Goal: Use online tool/utility: Use online tool/utility

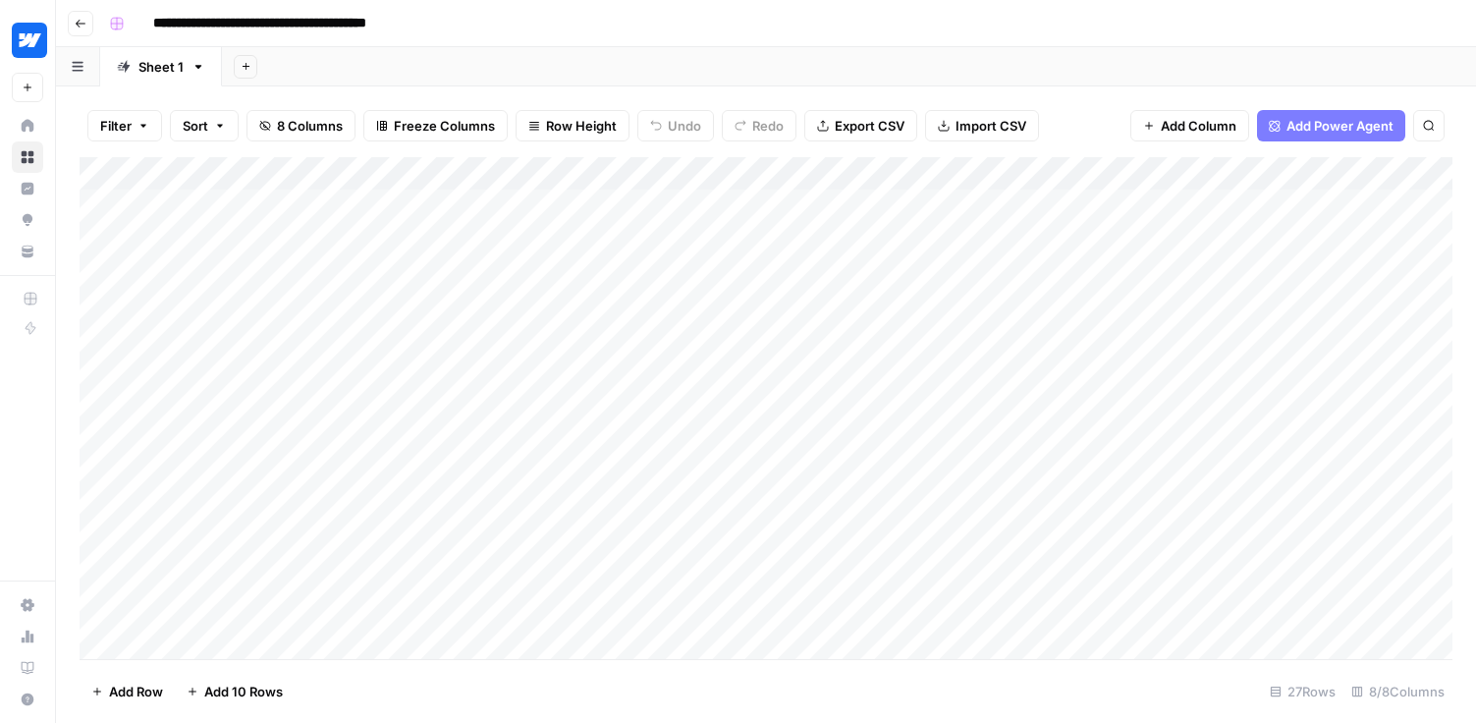
click at [1142, 172] on div "Add Column" at bounding box center [766, 408] width 1373 height 502
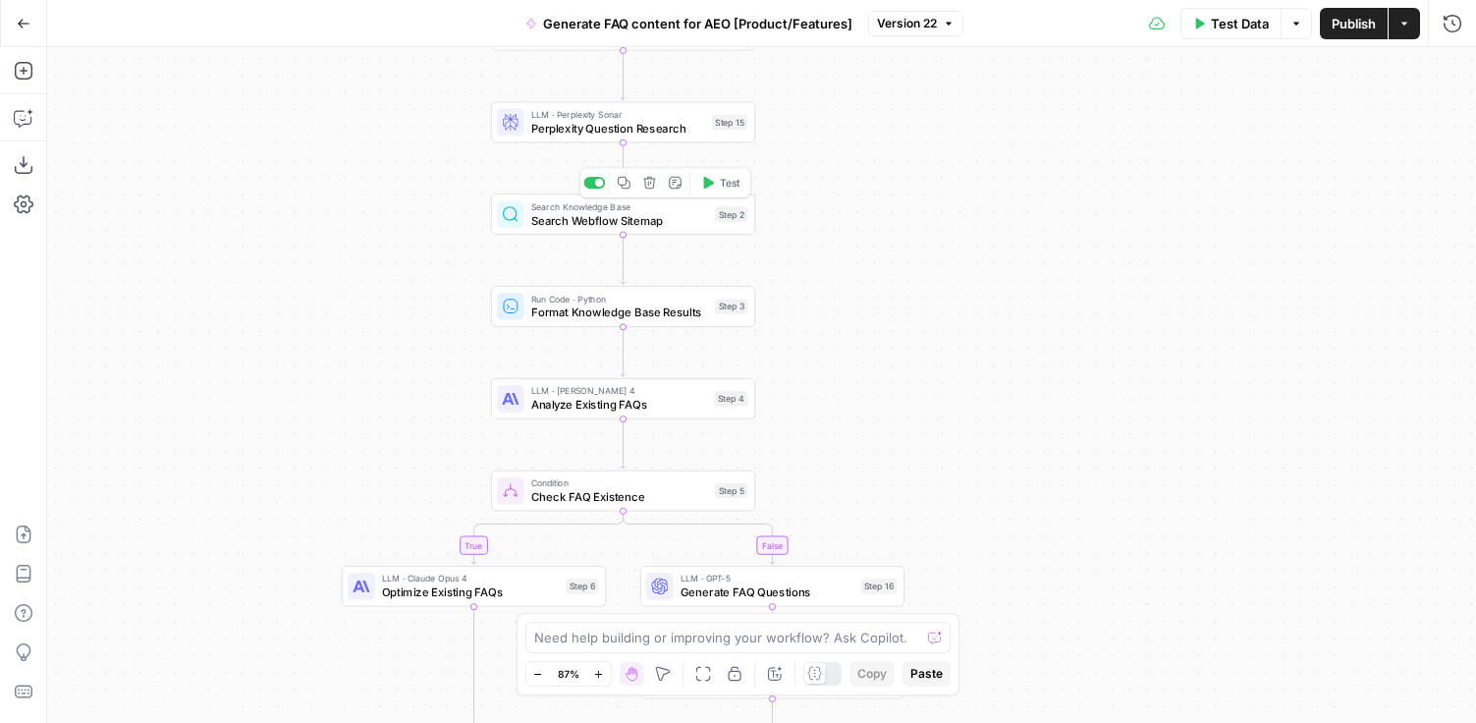
click at [577, 227] on span "Search Webflow Sitemap" at bounding box center [620, 220] width 178 height 17
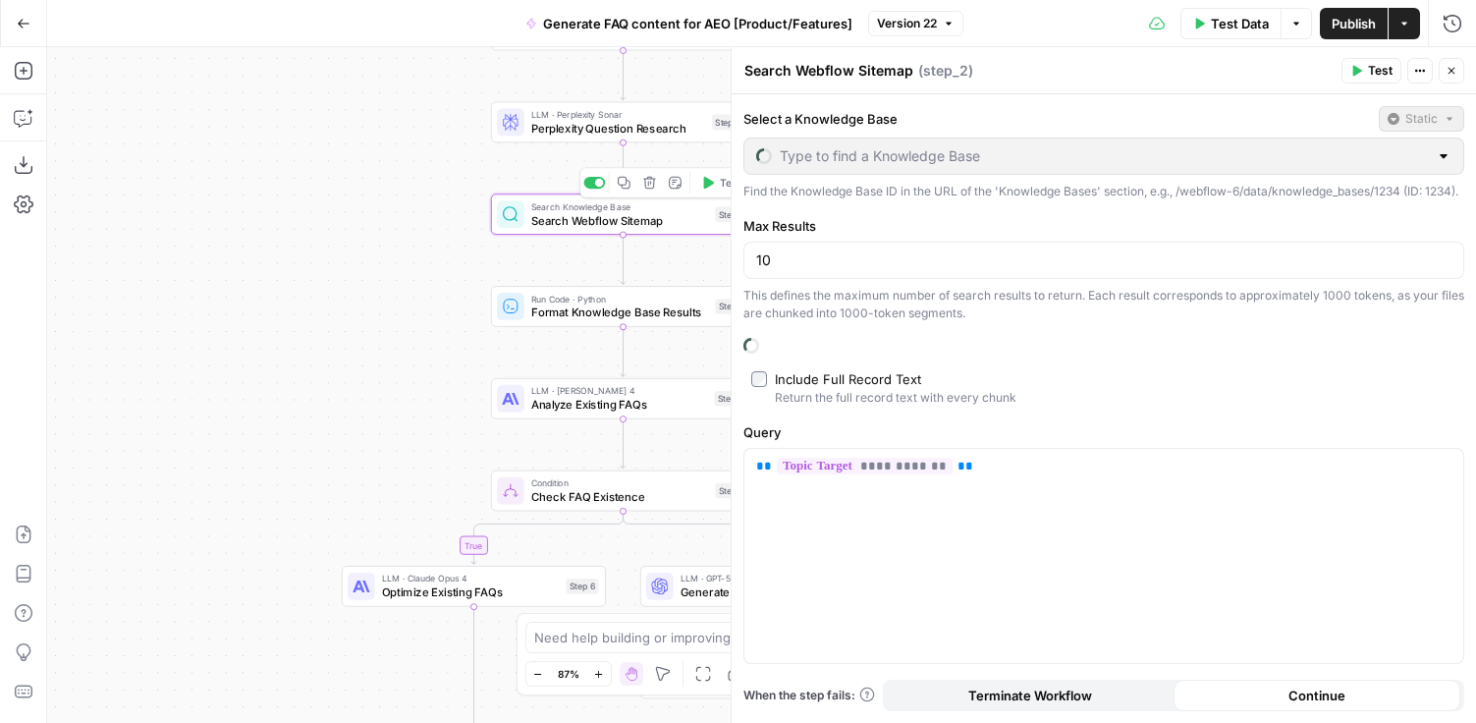
type input "Help Docs"
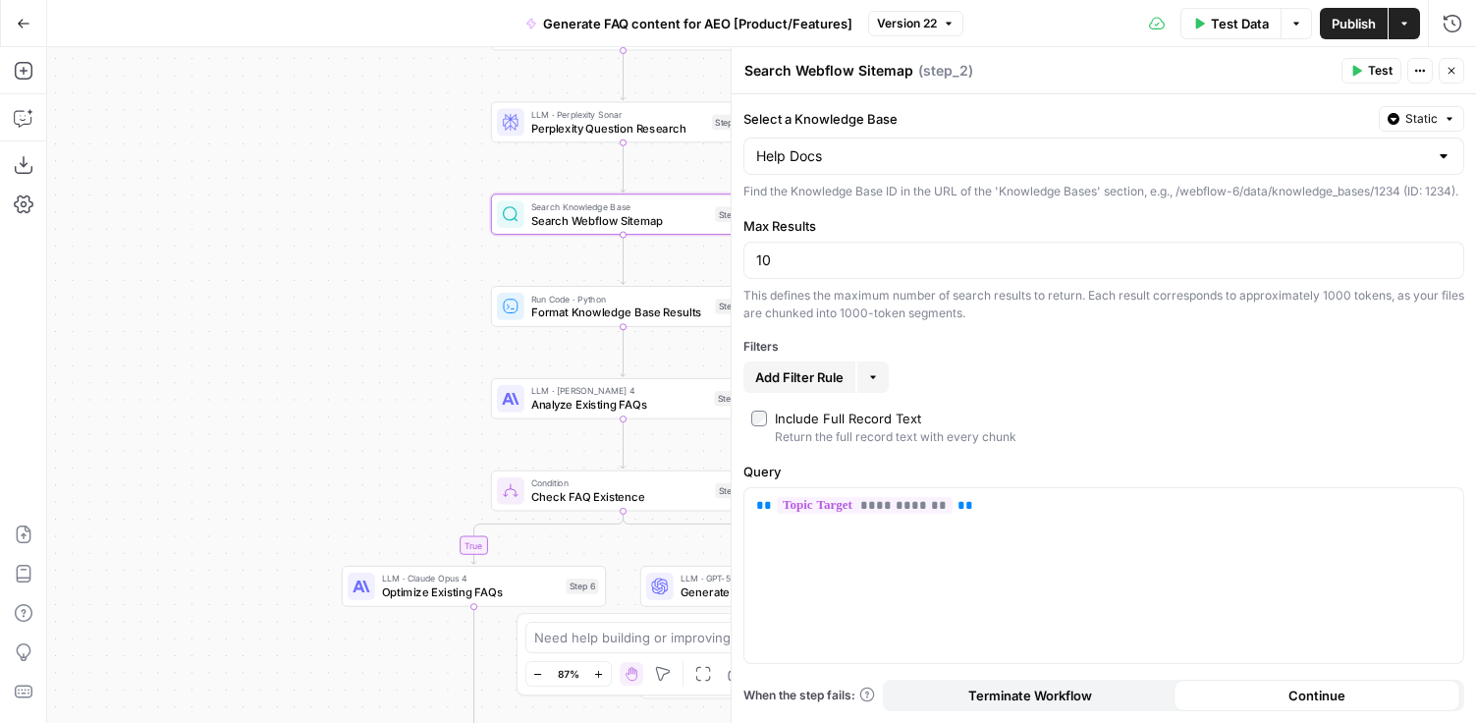
click at [1456, 71] on span "Close" at bounding box center [1456, 71] width 1 height 1
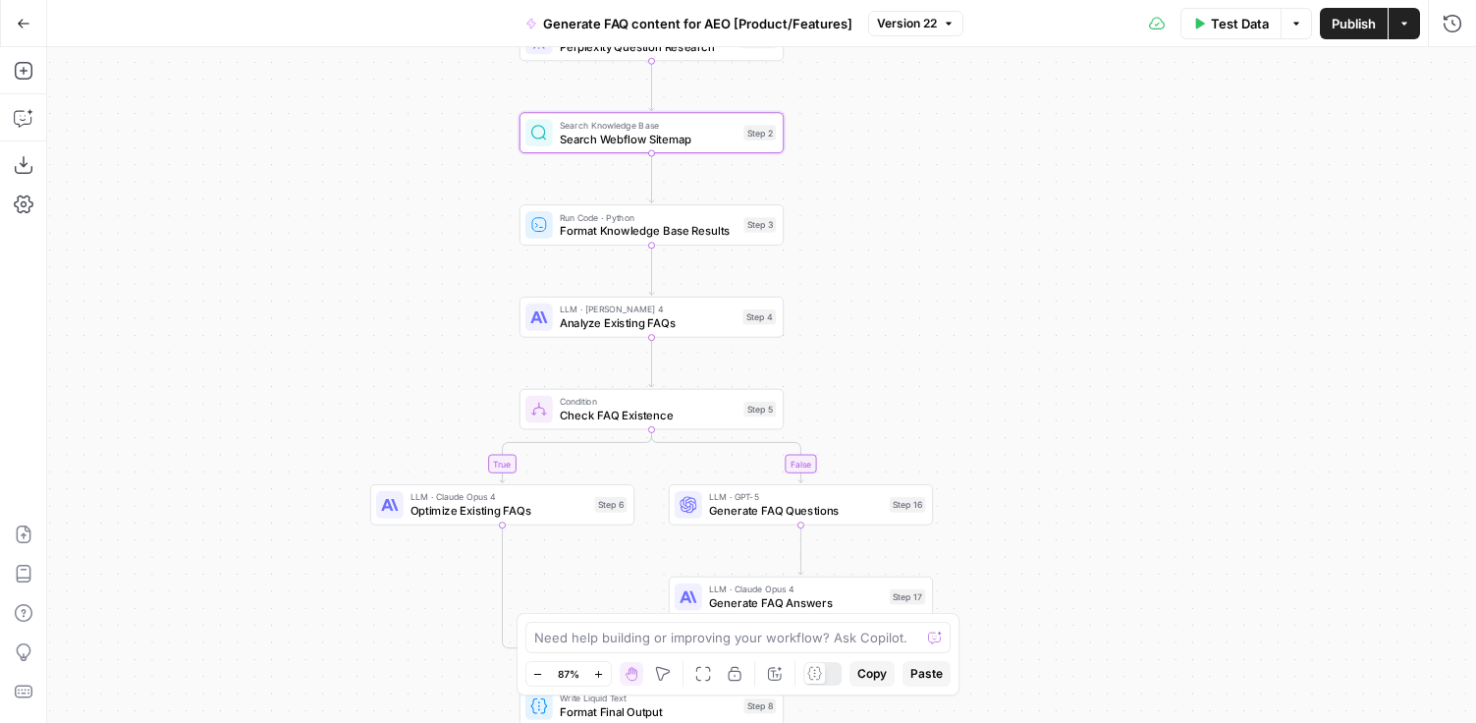
drag, startPoint x: 842, startPoint y: 353, endPoint x: 871, endPoint y: 252, distance: 104.4
click at [871, 252] on div "true false Workflow Input Settings Inputs Web Page Scrape Scrape Page Content S…" at bounding box center [761, 385] width 1429 height 676
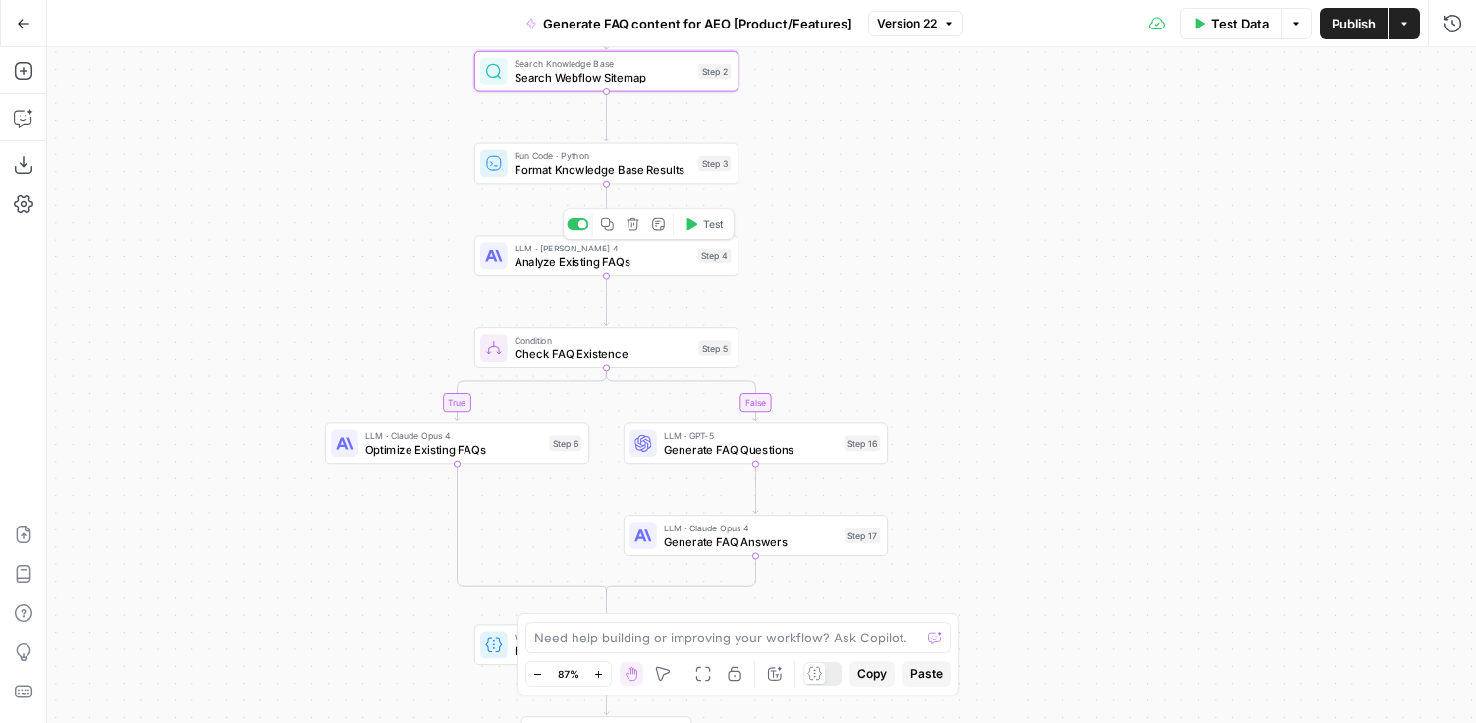
click at [593, 264] on span "Analyze Existing FAQs" at bounding box center [603, 261] width 177 height 17
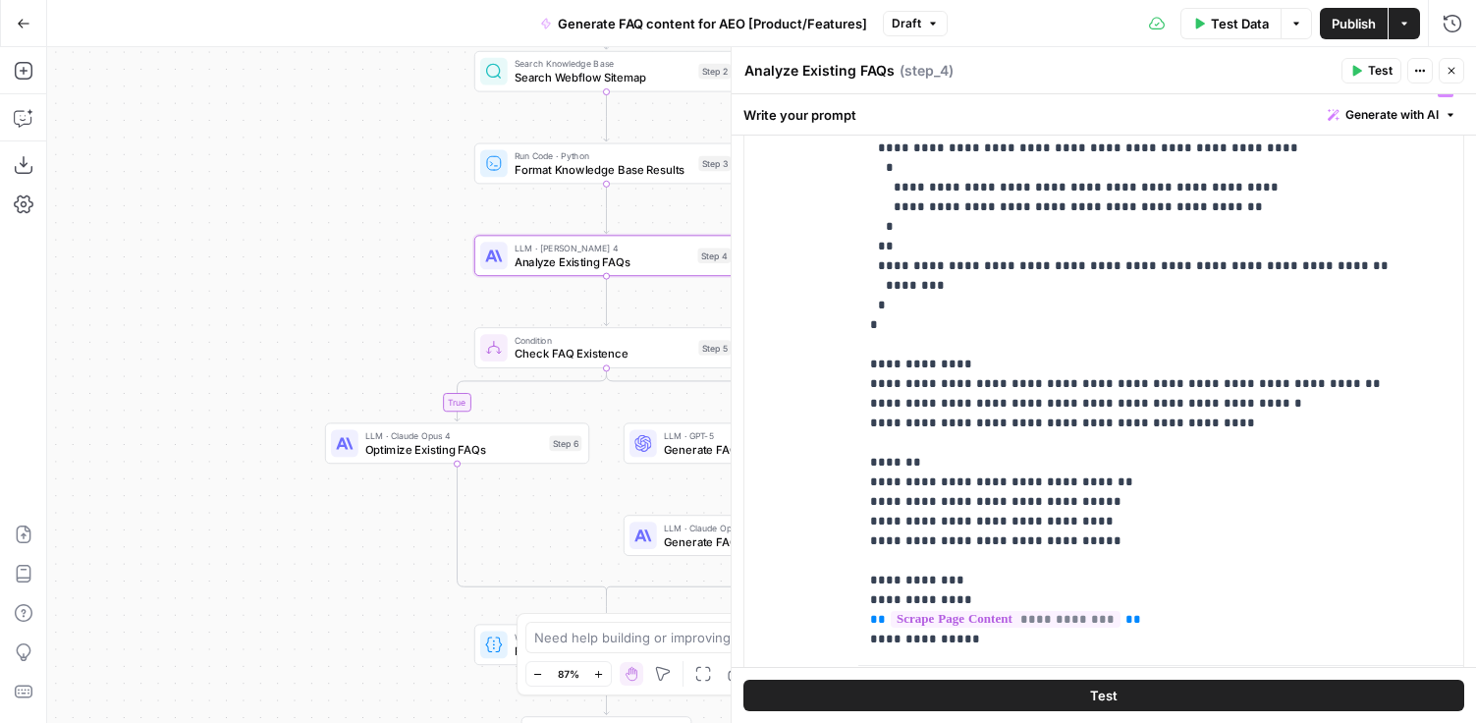
scroll to position [384, 0]
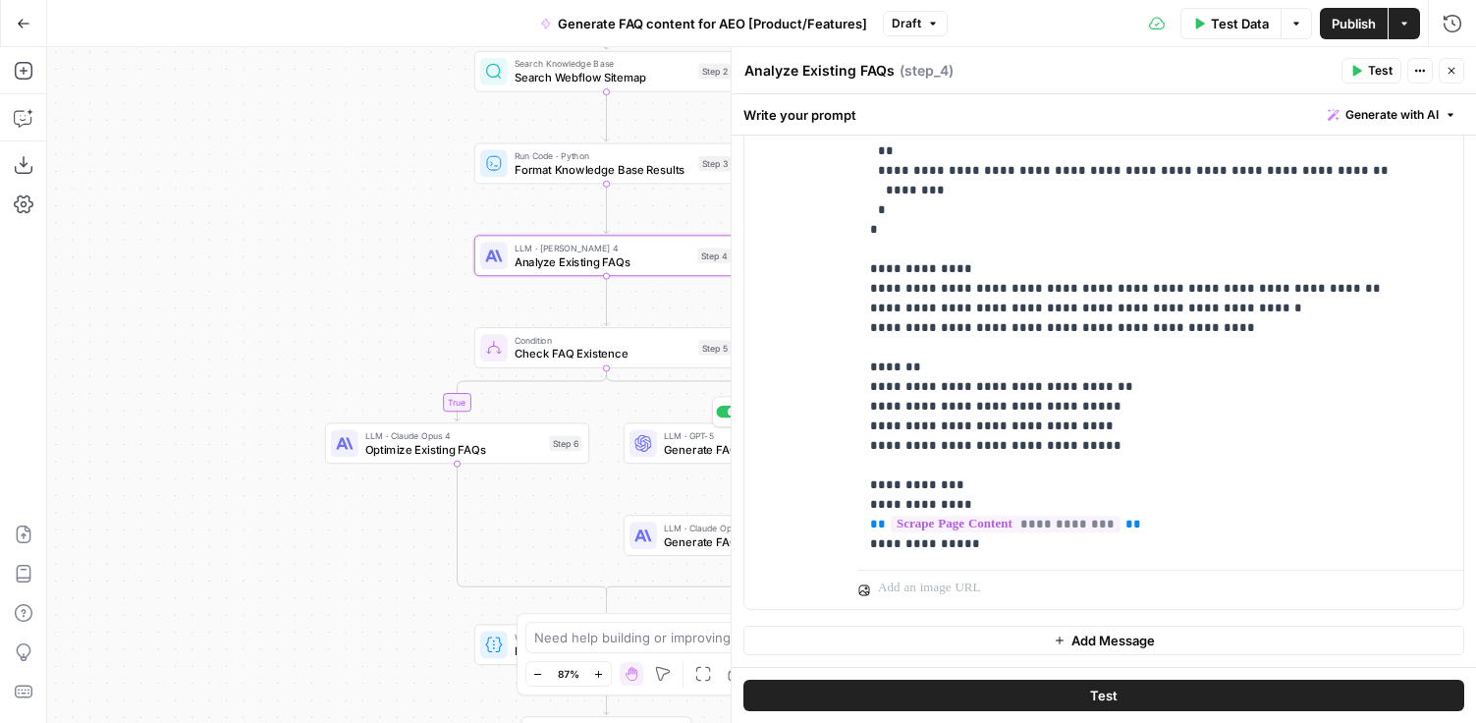
click at [686, 448] on span "Generate FAQ Questions" at bounding box center [751, 449] width 174 height 17
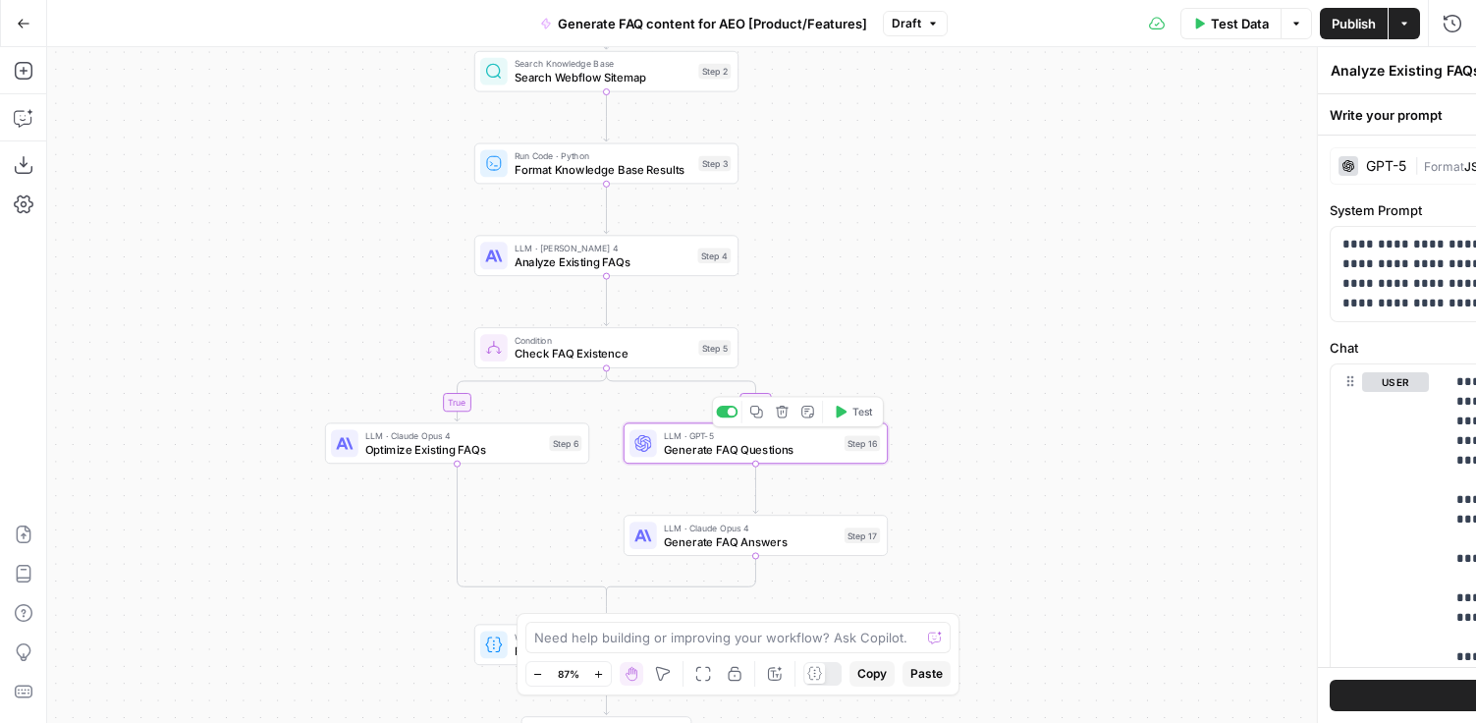
type textarea "Generate FAQ Questions"
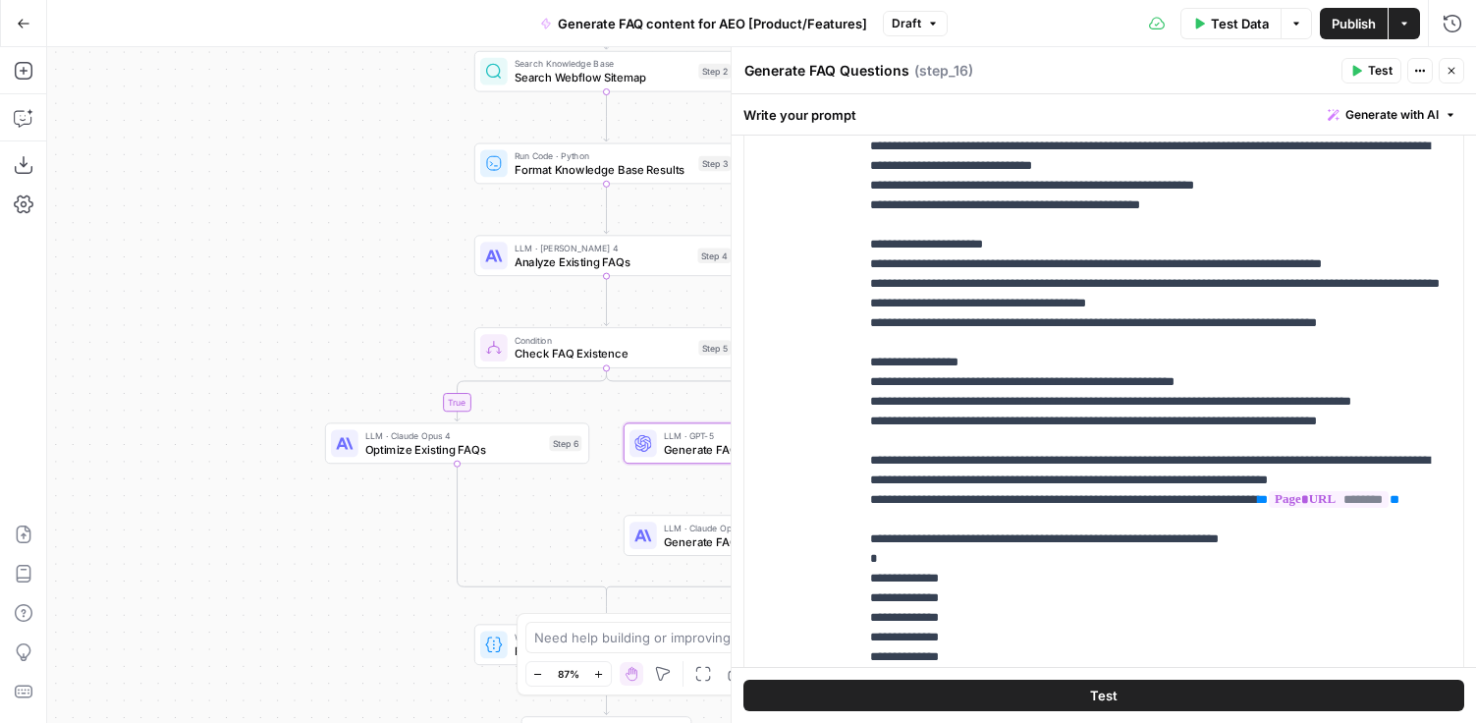
scroll to position [328, 0]
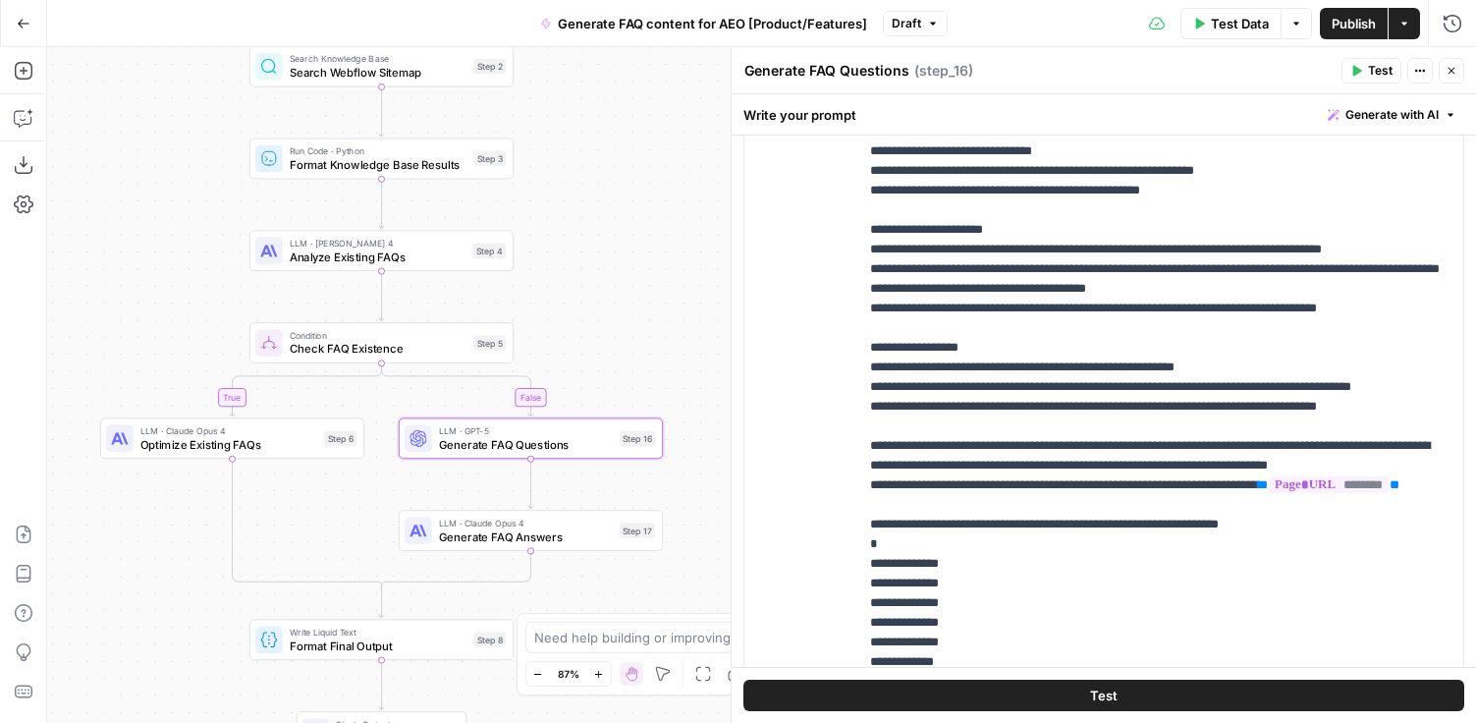
drag, startPoint x: 601, startPoint y: 498, endPoint x: 379, endPoint y: 486, distance: 222.2
click at [379, 487] on div "true false Workflow Input Settings Inputs Web Page Scrape Scrape Page Content S…" at bounding box center [761, 385] width 1429 height 676
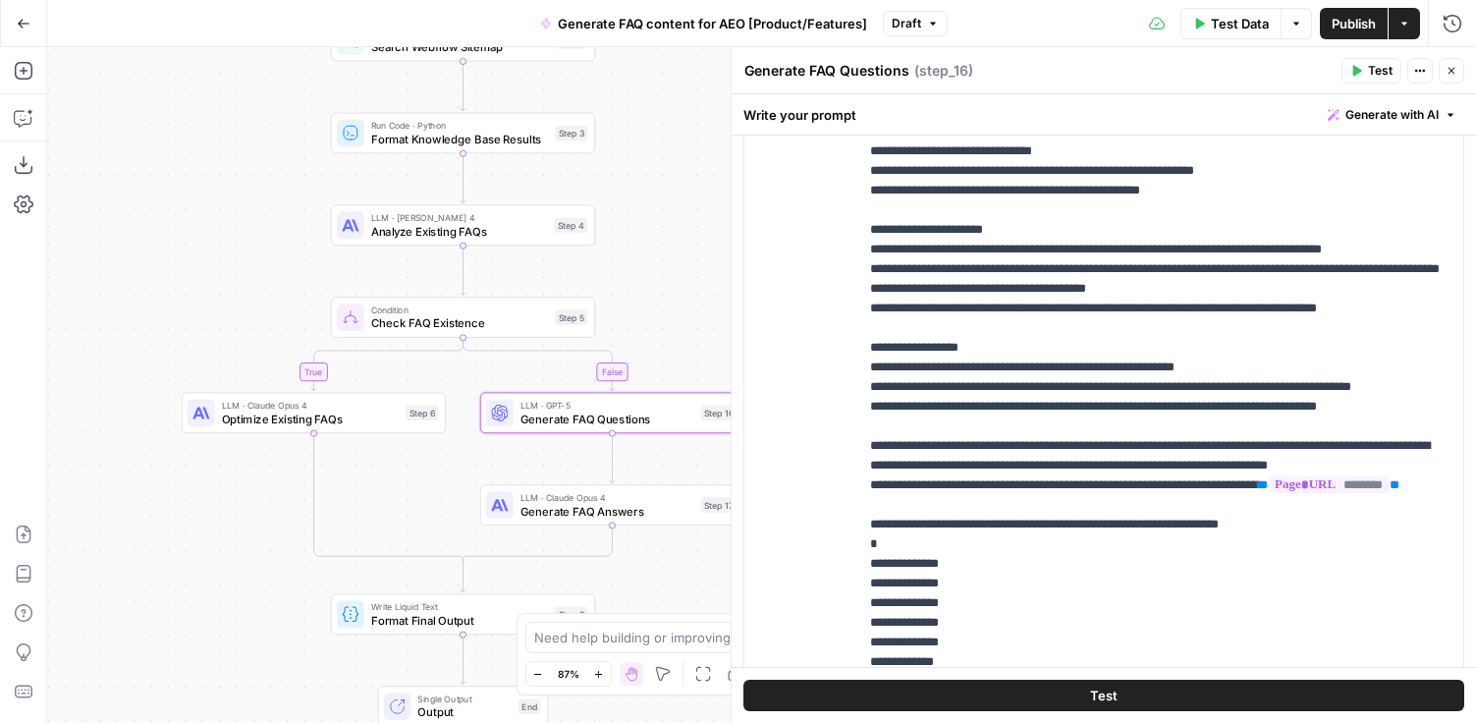
drag, startPoint x: 354, startPoint y: 478, endPoint x: 434, endPoint y: 458, distance: 83.1
click at [434, 458] on div "true false Workflow Input Settings Inputs Web Page Scrape Scrape Page Content S…" at bounding box center [761, 385] width 1429 height 676
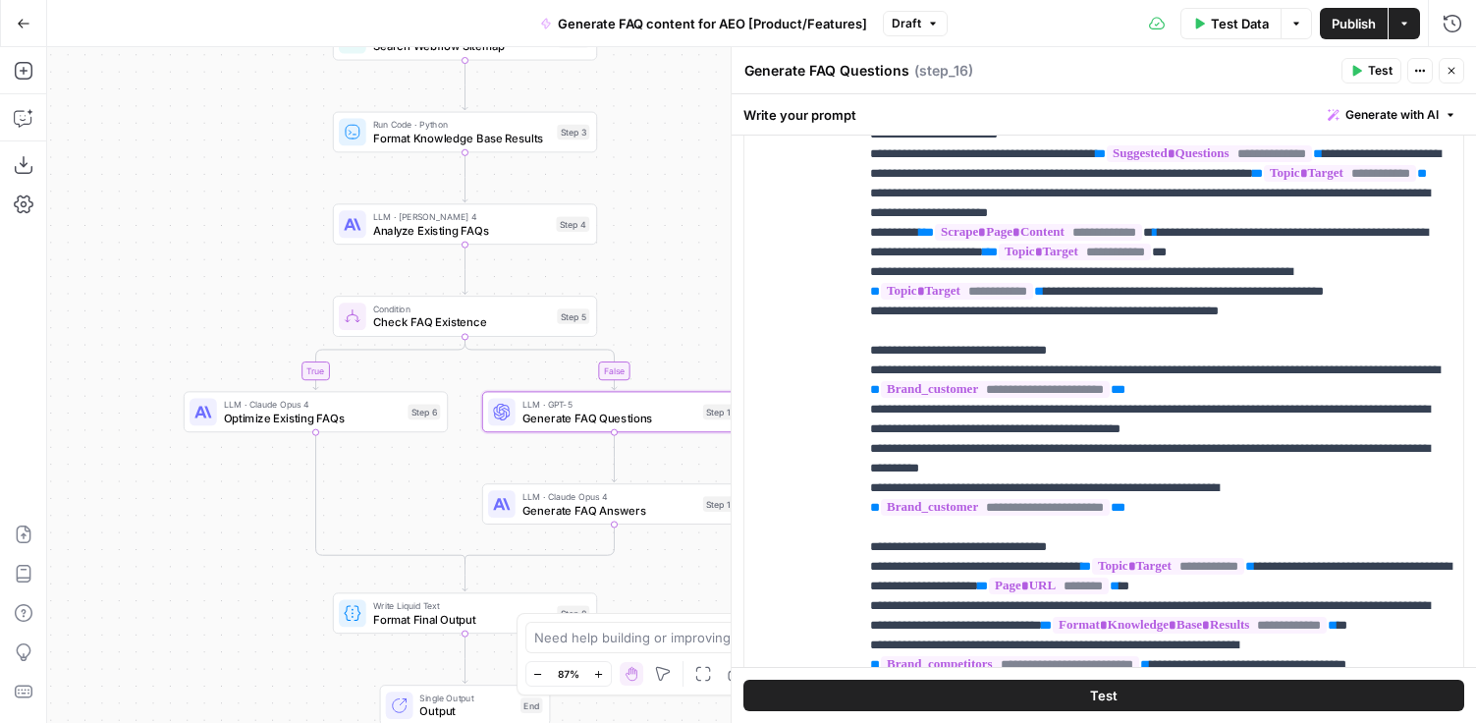
scroll to position [361, 0]
